Goal: Find specific page/section: Find specific page/section

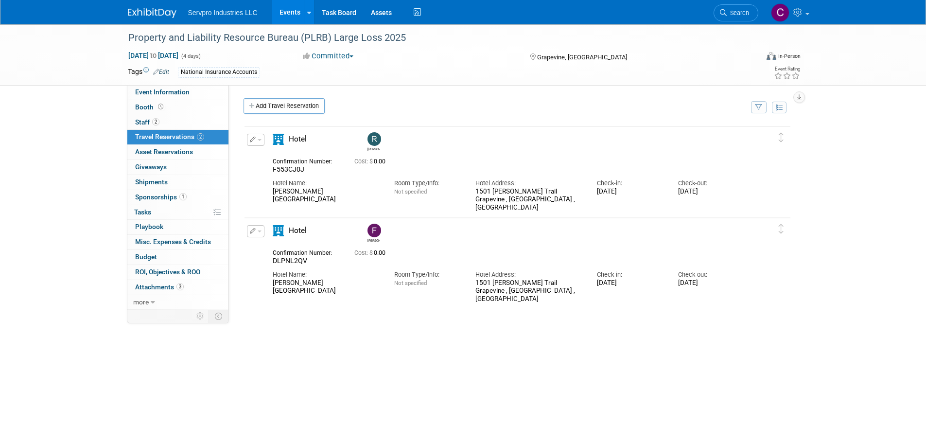
click at [289, 8] on link "Events" at bounding box center [289, 12] width 35 height 24
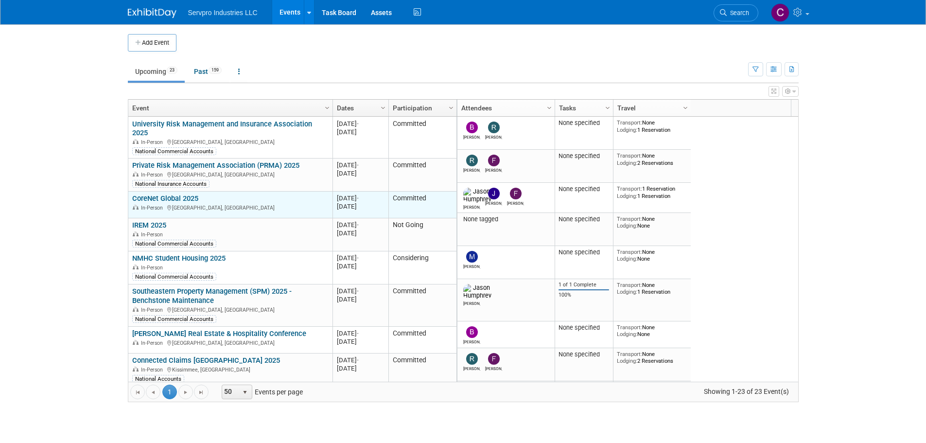
click at [160, 194] on link "CoreNet Global 2025" at bounding box center [165, 198] width 66 height 9
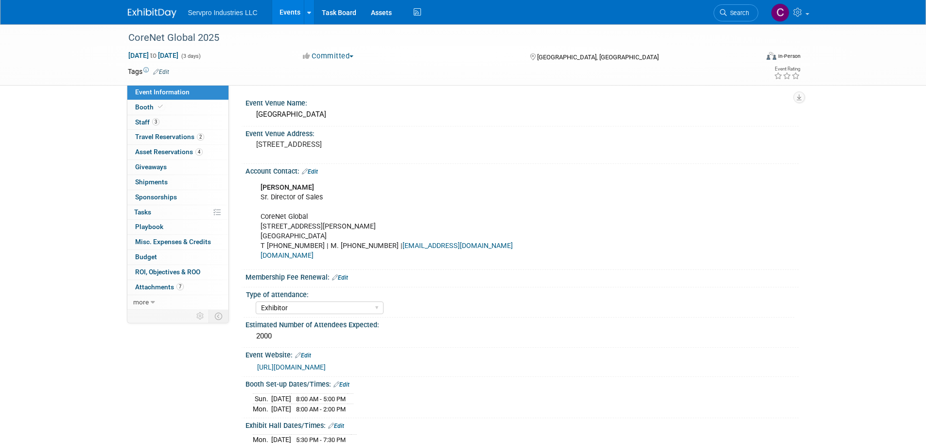
select select "Exhibitor"
click at [144, 289] on span "Attachments 7" at bounding box center [159, 287] width 49 height 8
